Goal: Information Seeking & Learning: Learn about a topic

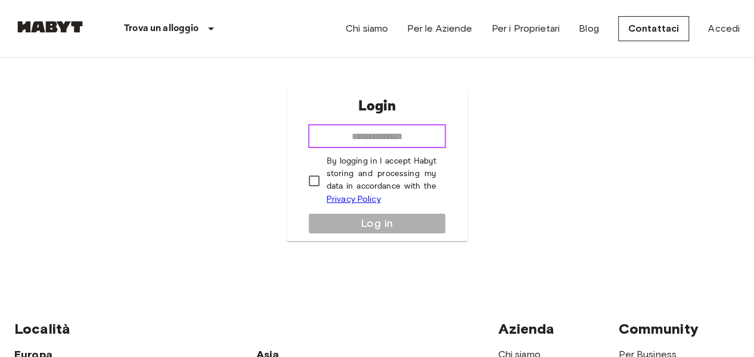
click at [353, 130] on input "email" at bounding box center [377, 136] width 138 height 24
type input "**********"
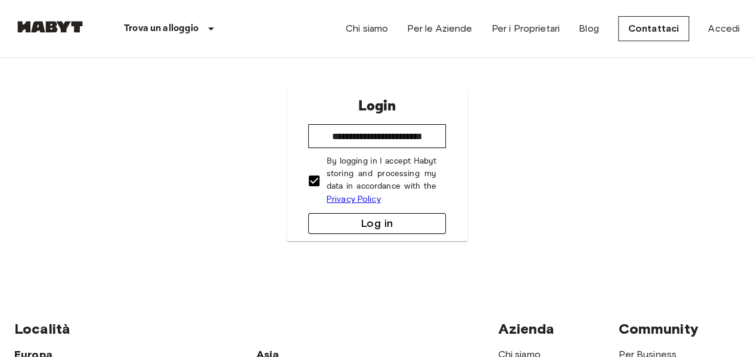
click at [342, 224] on button "Log in" at bounding box center [377, 223] width 138 height 21
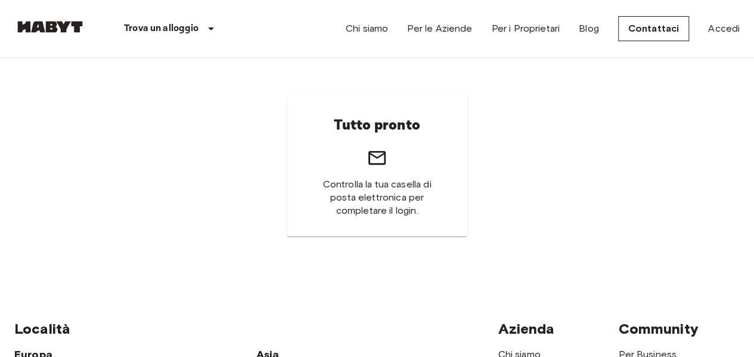
scroll to position [1, 0]
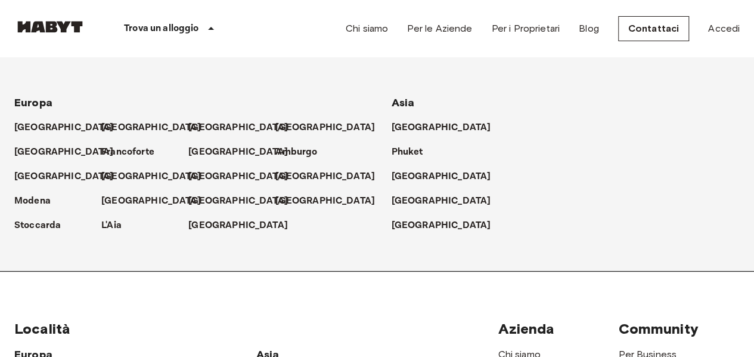
click at [153, 33] on p "Trova un alloggio" at bounding box center [161, 28] width 75 height 14
click at [136, 145] on p "Francoforte" at bounding box center [130, 152] width 53 height 14
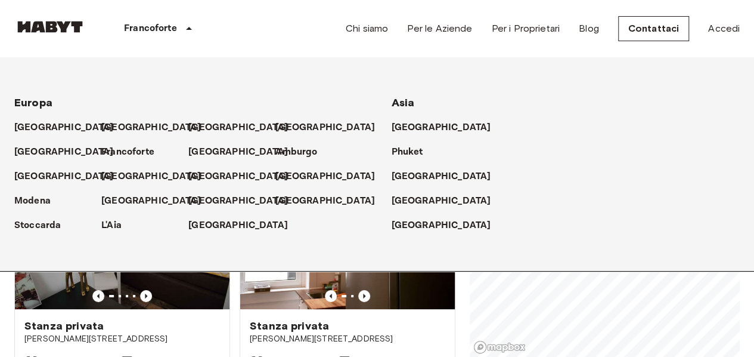
click at [456, 284] on div "Stanze private e appartamenti per affitto in Frankfurt Data di check-in ​ Data …" at bounding box center [377, 207] width 726 height 299
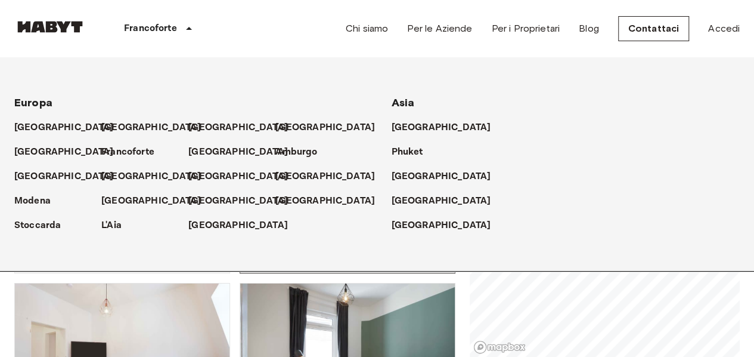
scroll to position [114, 0]
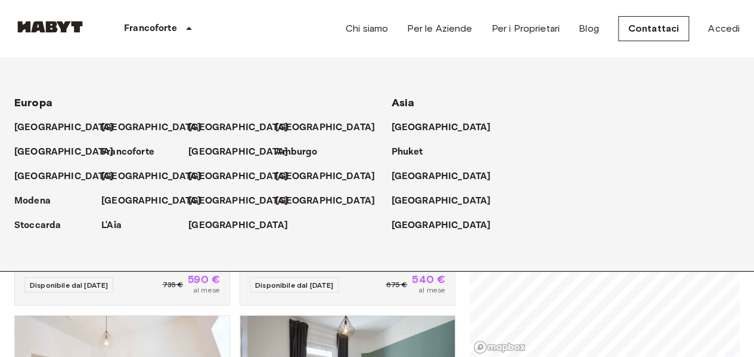
click at [574, 171] on div "[GEOGRAPHIC_DATA]" at bounding box center [566, 171] width 349 height 24
click at [114, 151] on p "Francoforte" at bounding box center [130, 152] width 53 height 14
click at [160, 149] on icon at bounding box center [164, 152] width 10 height 10
click at [136, 156] on p "Francoforte" at bounding box center [130, 152] width 53 height 14
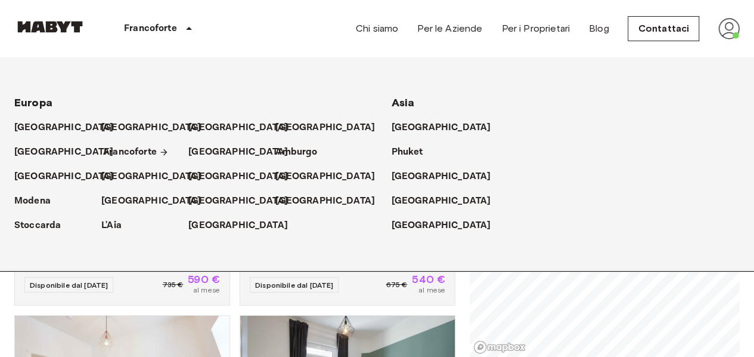
click at [137, 153] on p "Francoforte" at bounding box center [130, 152] width 53 height 14
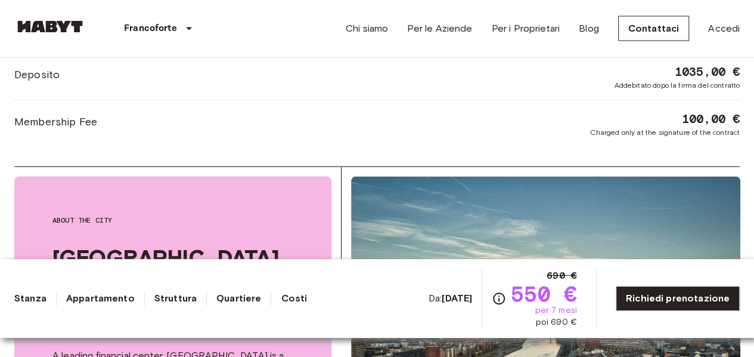
scroll to position [1118, 0]
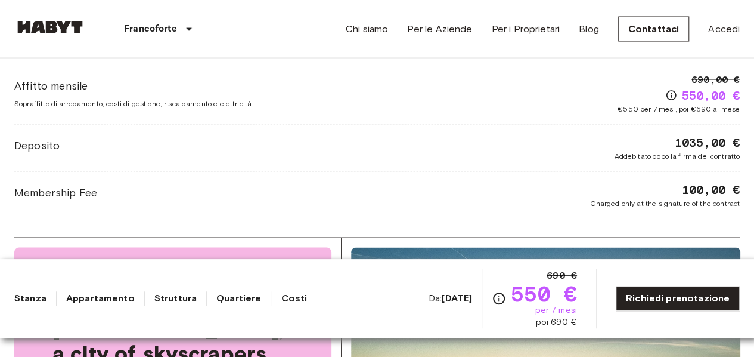
click at [718, 36] on div "Chi siamo Per le Aziende Per i Proprietari Blog Contattaci Accedi" at bounding box center [543, 28] width 394 height 57
click at [719, 32] on link "Accedi" at bounding box center [724, 28] width 32 height 14
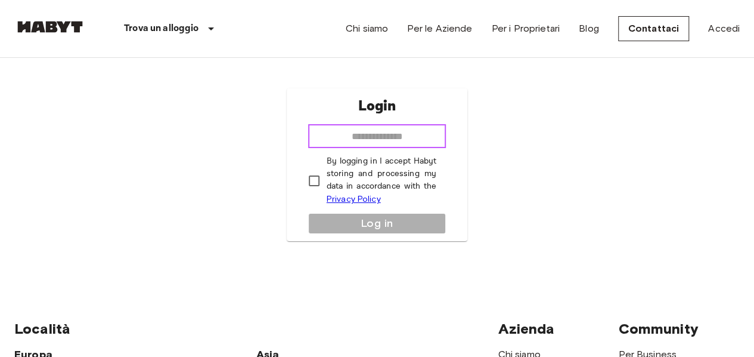
click at [361, 140] on input "email" at bounding box center [377, 136] width 138 height 24
type input "**********"
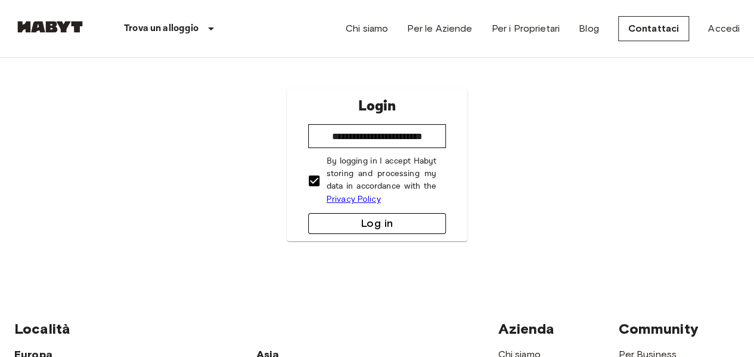
click at [358, 225] on button "Log in" at bounding box center [377, 223] width 138 height 21
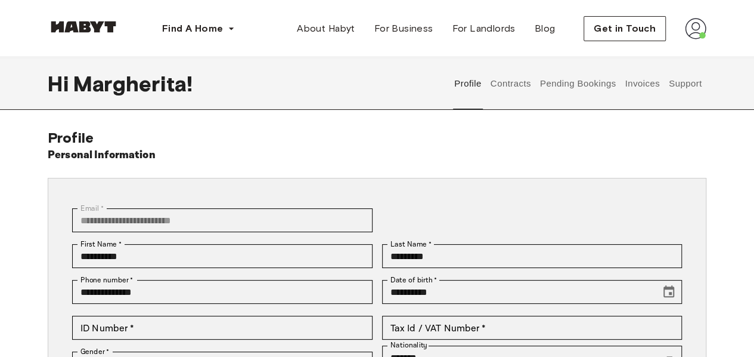
click at [512, 87] on button "Contracts" at bounding box center [511, 83] width 44 height 52
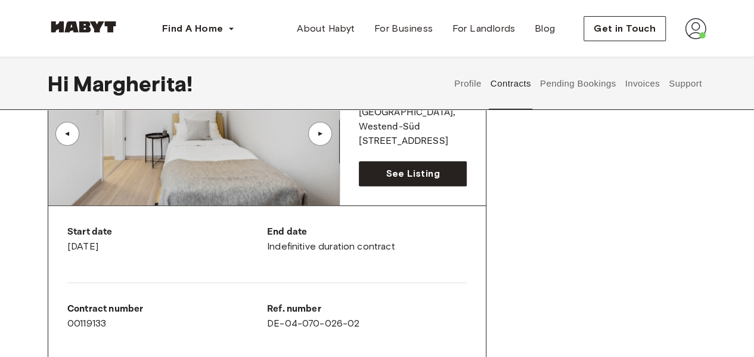
scroll to position [128, 0]
click at [312, 136] on div "▲" at bounding box center [320, 134] width 24 height 24
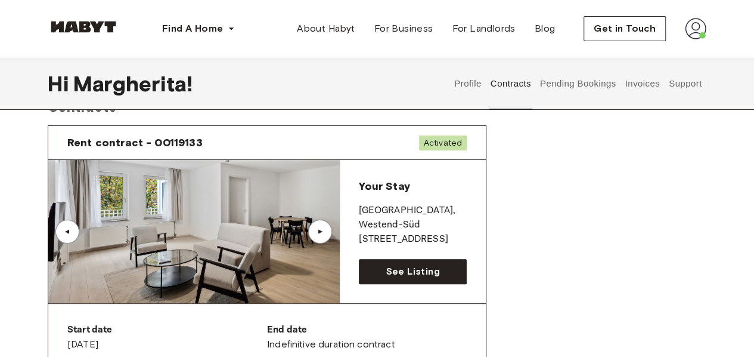
scroll to position [32, 0]
click at [320, 225] on div "▲" at bounding box center [320, 231] width 24 height 24
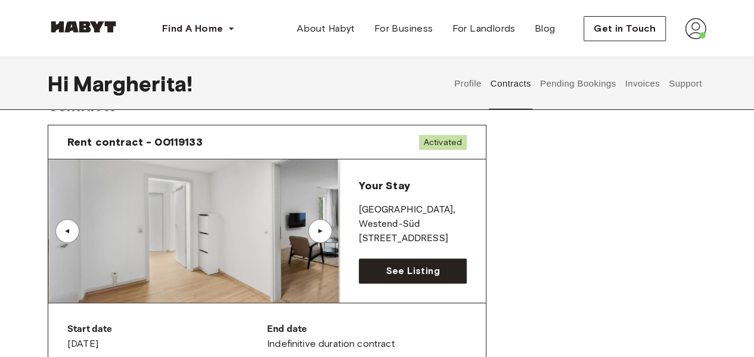
click at [319, 229] on div "▲" at bounding box center [320, 230] width 12 height 7
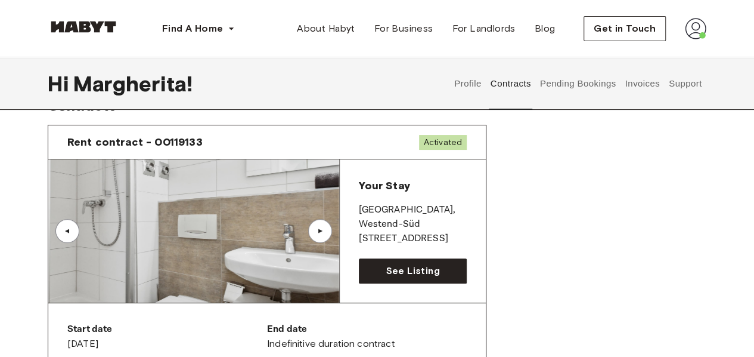
click at [67, 230] on div "▲" at bounding box center [67, 230] width 12 height 7
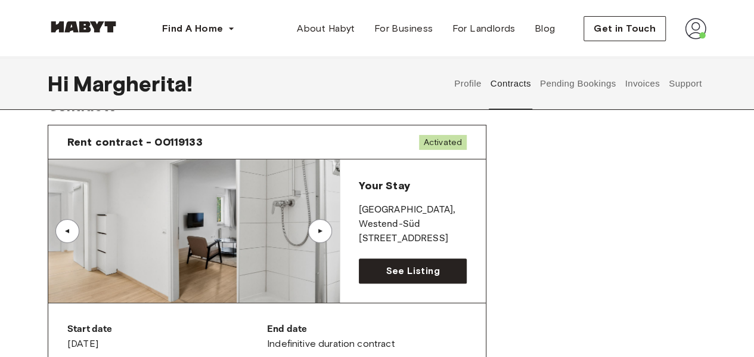
click at [67, 230] on div "▲" at bounding box center [67, 230] width 12 height 7
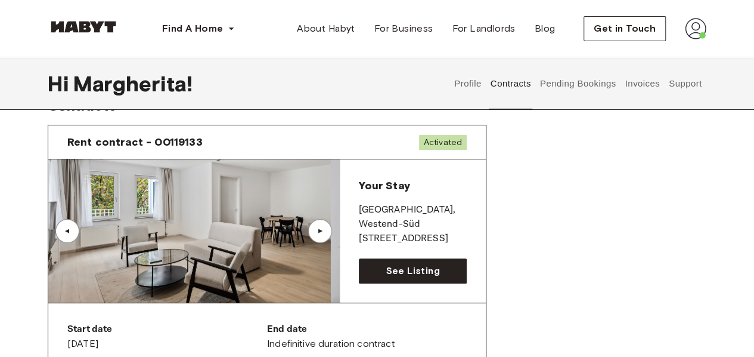
click at [68, 230] on div "▲" at bounding box center [67, 230] width 12 height 7
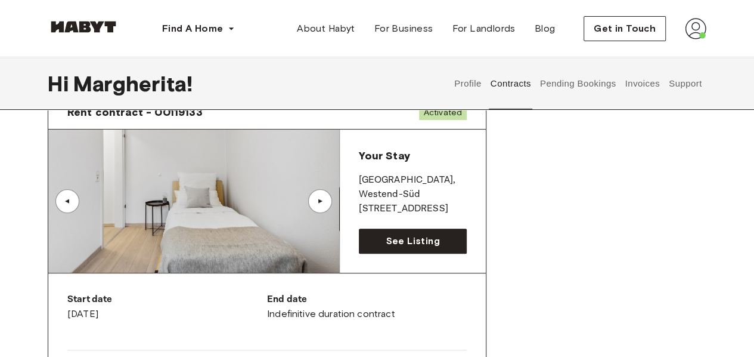
scroll to position [64, 0]
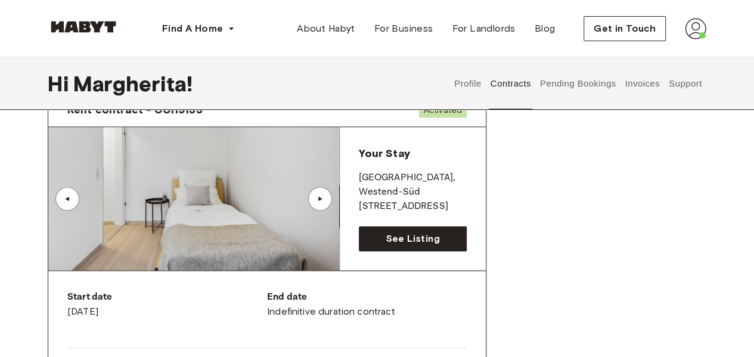
click at [325, 202] on div "▲" at bounding box center [320, 199] width 24 height 24
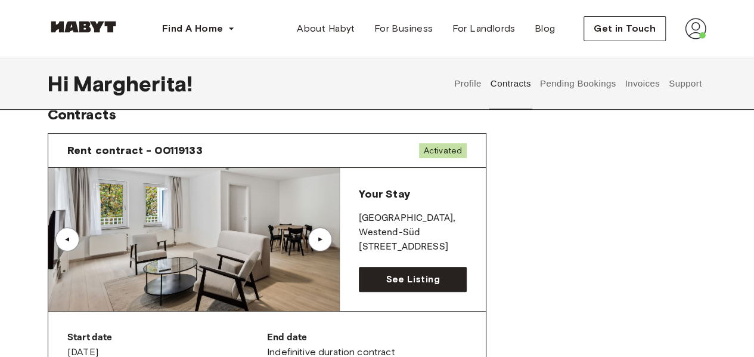
scroll to position [24, 0]
drag, startPoint x: 436, startPoint y: 244, endPoint x: 358, endPoint y: 217, distance: 82.6
click at [358, 217] on div "Your Stay FRANKFURT , Westend-Süd Klüberstraße 6-10 See Listing" at bounding box center [413, 238] width 146 height 143
copy div "FRANKFURT , Westend-Süd Klüberstraße 6-10"
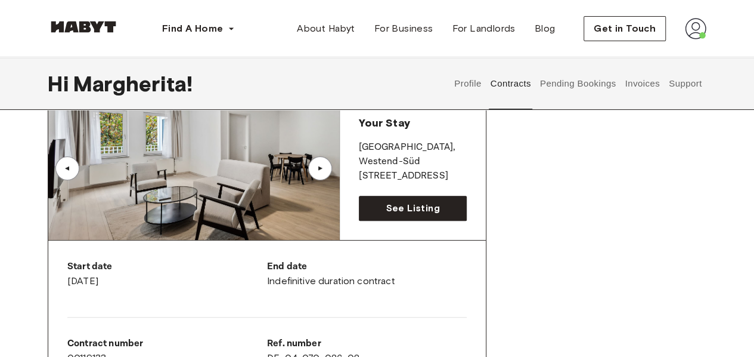
scroll to position [97, 0]
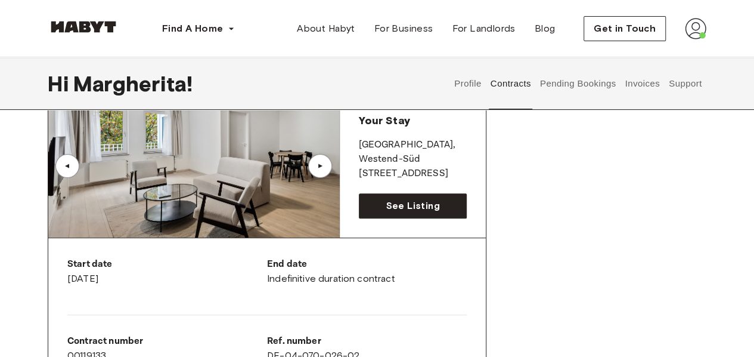
click at [327, 175] on div "▲" at bounding box center [320, 166] width 24 height 24
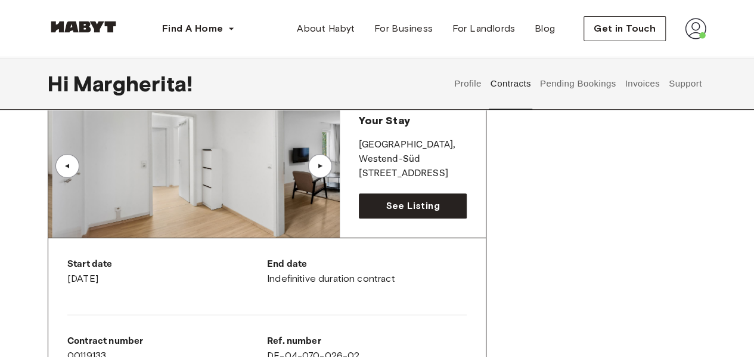
click at [322, 173] on div "▲" at bounding box center [320, 166] width 24 height 24
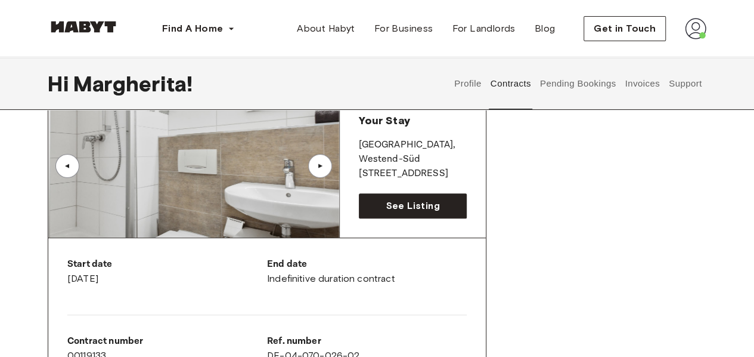
click at [322, 173] on div "▲" at bounding box center [320, 166] width 24 height 24
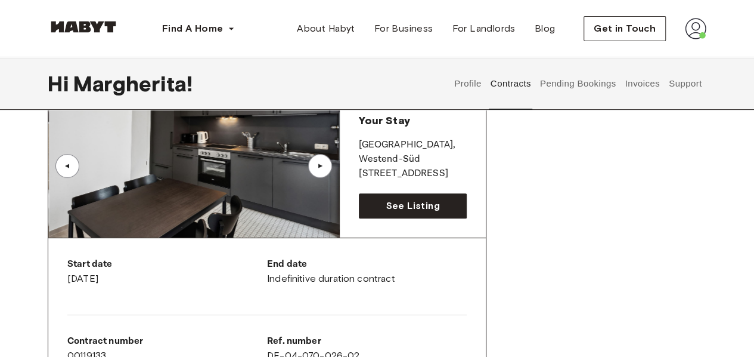
click at [322, 173] on div "▲" at bounding box center [320, 166] width 24 height 24
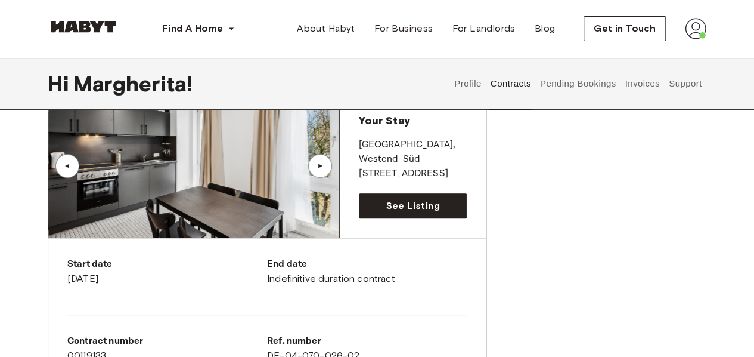
click at [66, 162] on div "▲" at bounding box center [67, 165] width 12 height 7
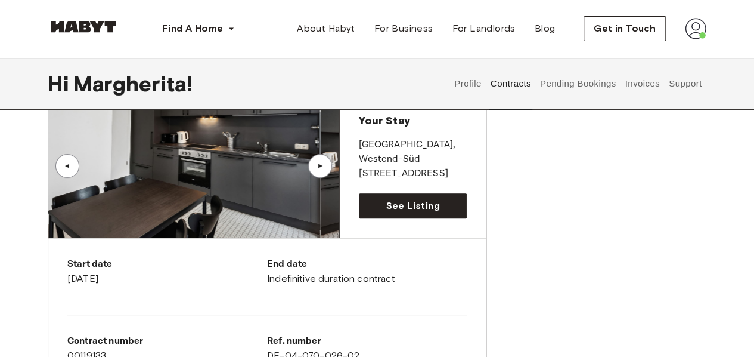
click at [66, 162] on div "▲" at bounding box center [67, 165] width 12 height 7
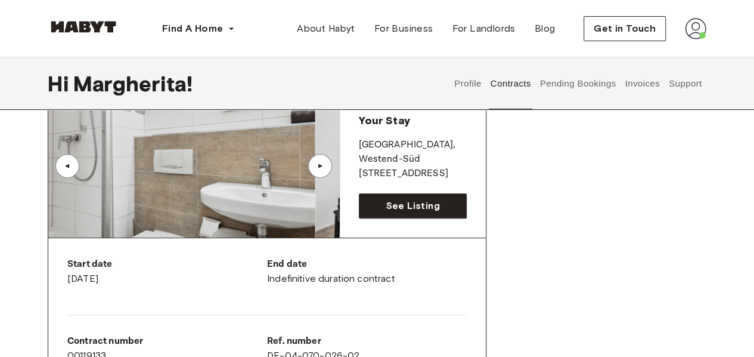
click at [66, 162] on div "▲" at bounding box center [67, 165] width 12 height 7
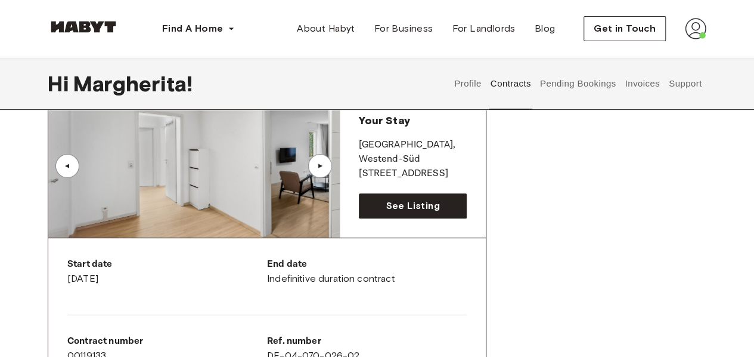
click at [66, 162] on div "▲" at bounding box center [67, 165] width 12 height 7
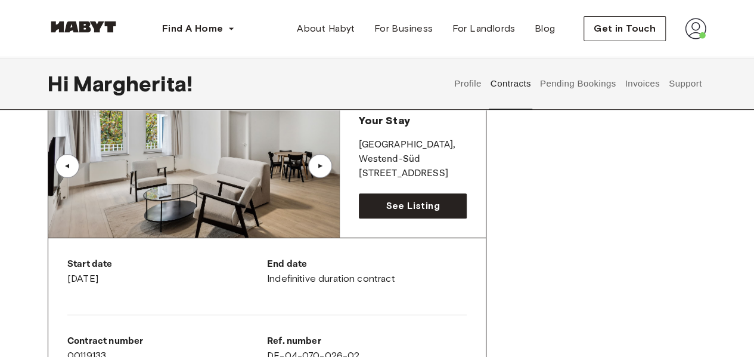
click at [66, 162] on div "▲" at bounding box center [67, 165] width 12 height 7
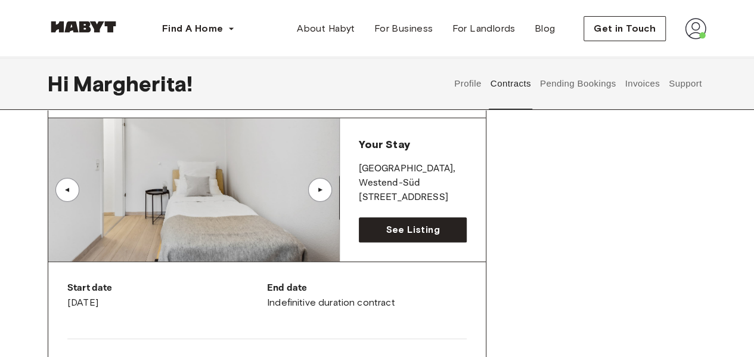
scroll to position [0, 0]
